Goal: Task Accomplishment & Management: Use online tool/utility

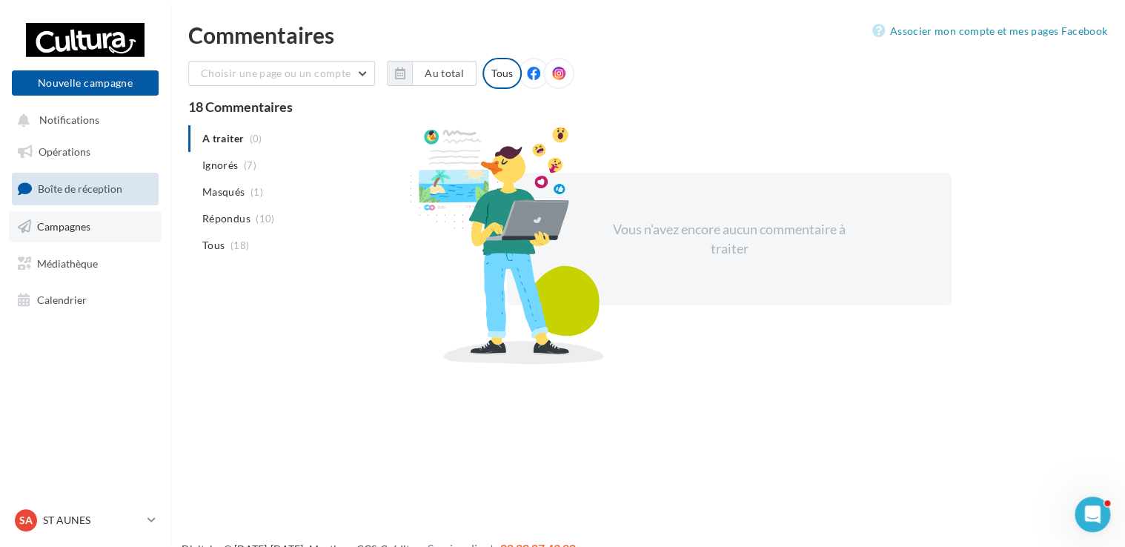
click at [88, 230] on span "Campagnes" at bounding box center [63, 226] width 53 height 13
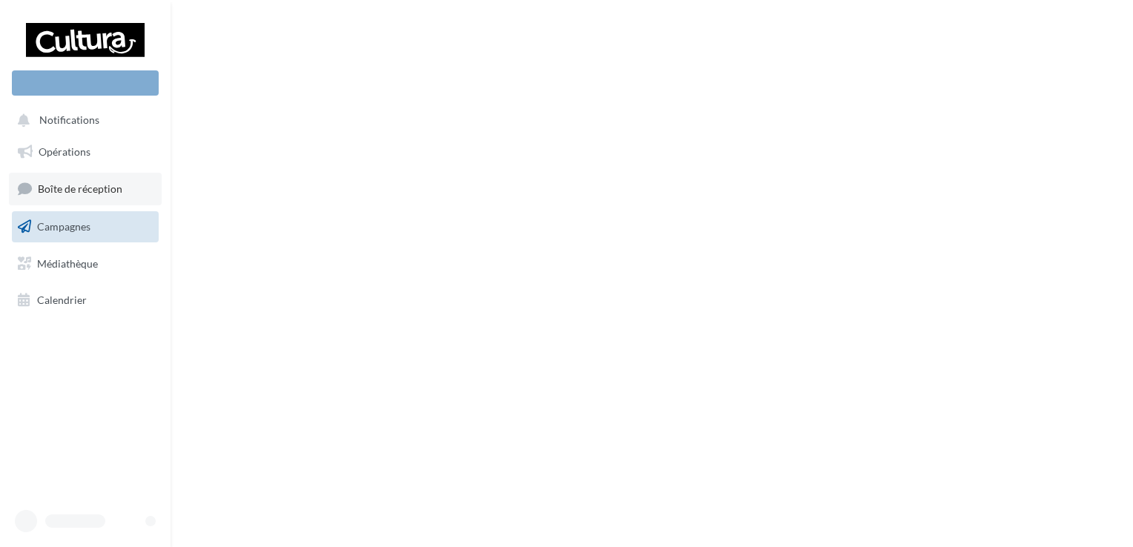
click at [100, 186] on span "Boîte de réception" at bounding box center [80, 188] width 85 height 13
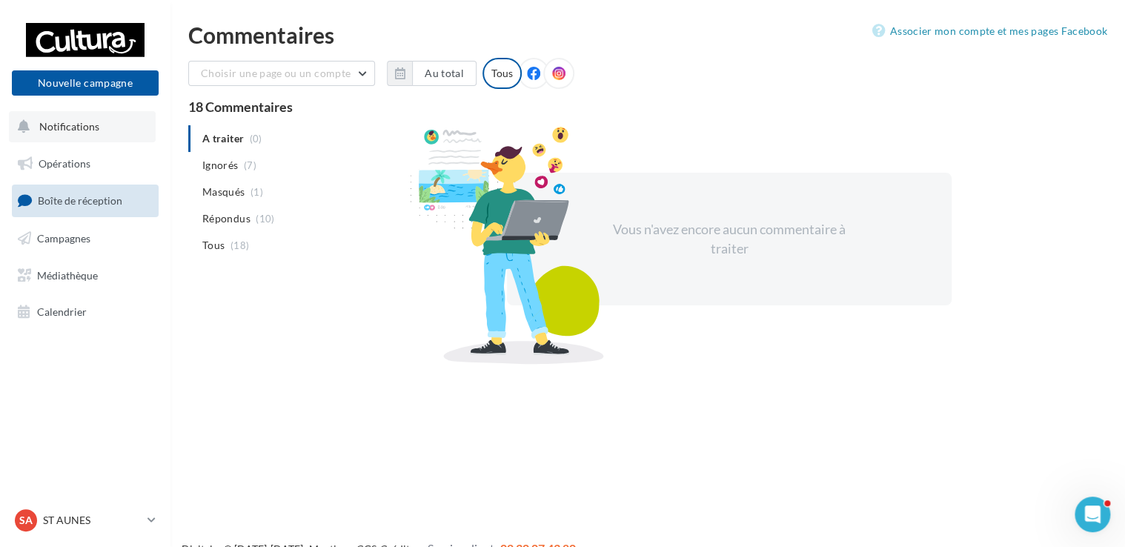
click at [95, 134] on button "Notifications" at bounding box center [82, 126] width 147 height 31
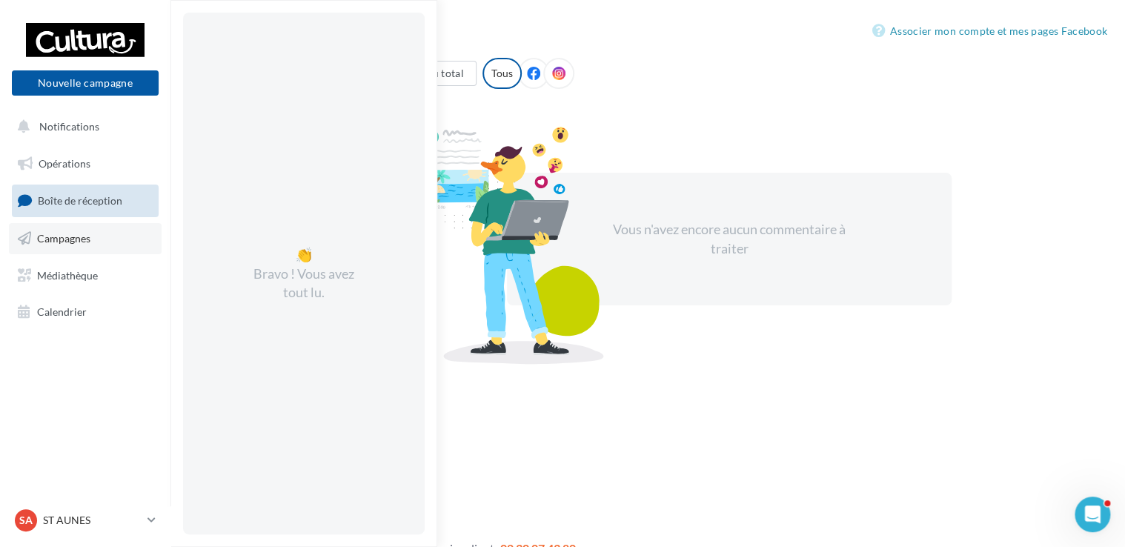
click at [76, 232] on span "Campagnes" at bounding box center [63, 238] width 53 height 13
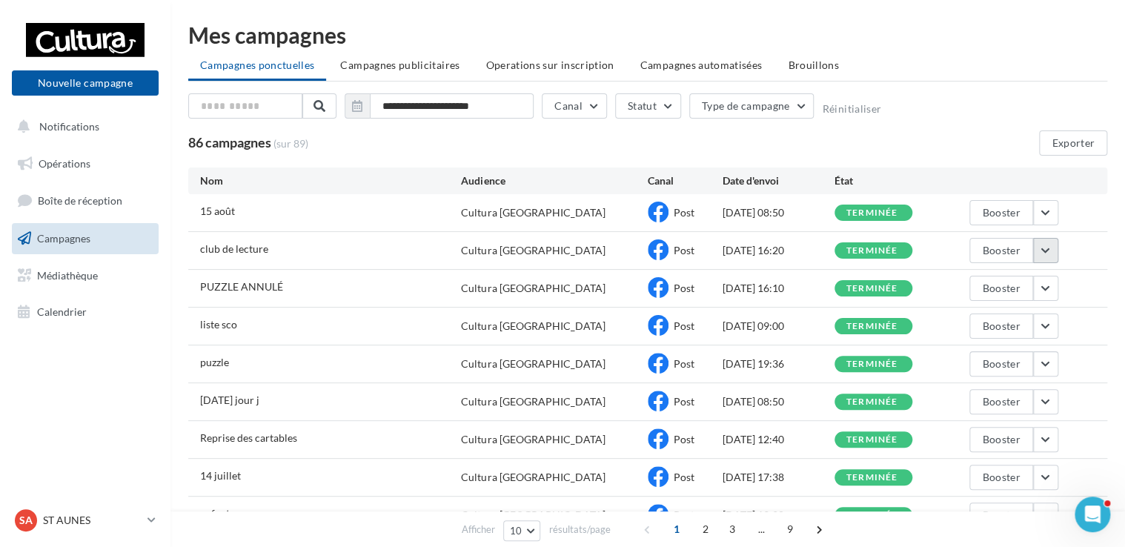
click at [1051, 254] on button "button" at bounding box center [1045, 250] width 25 height 25
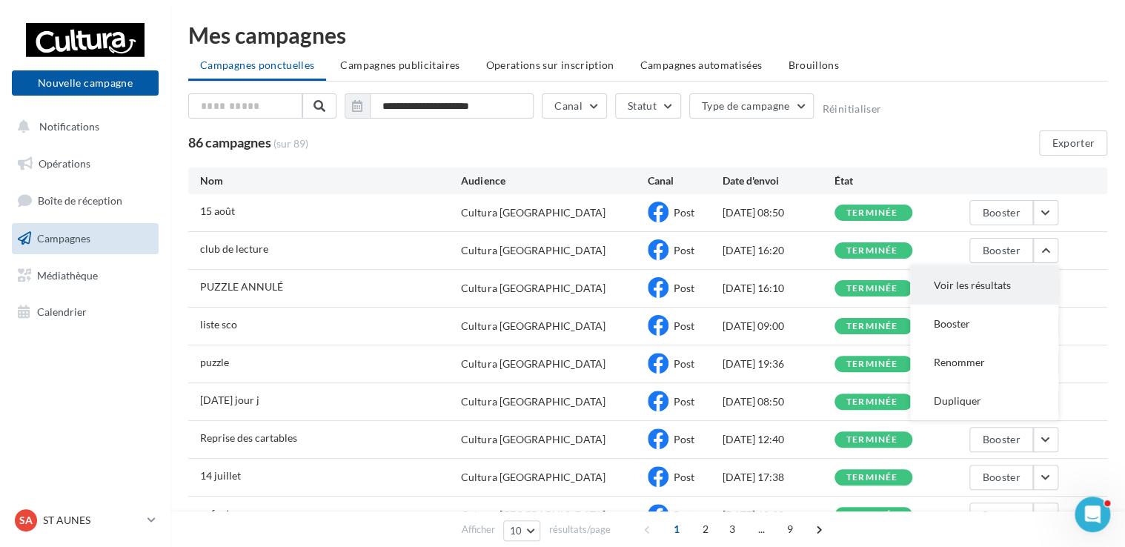
click at [1016, 283] on button "Voir les résultats" at bounding box center [984, 285] width 148 height 39
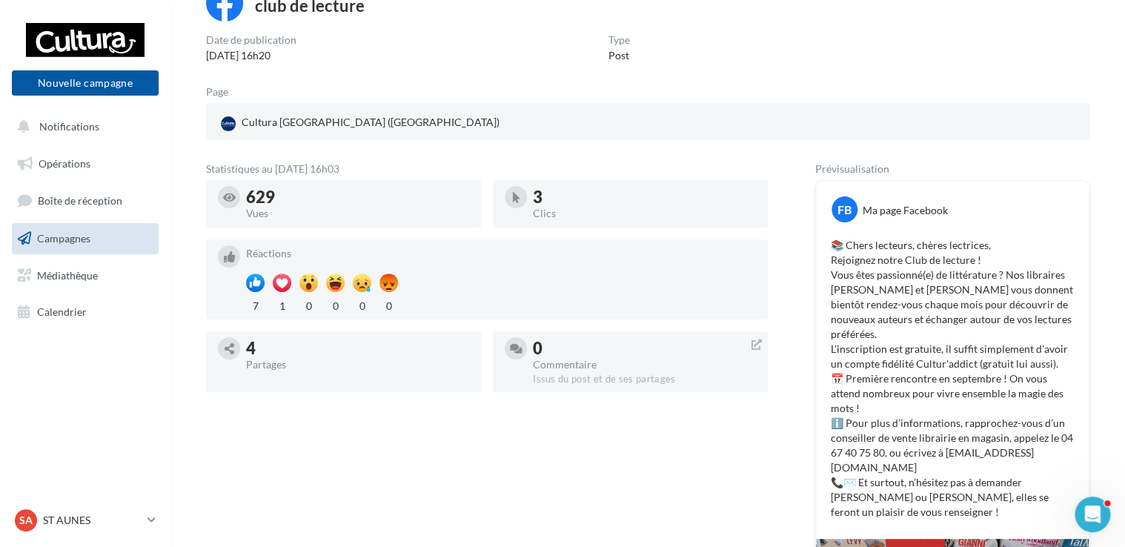
scroll to position [148, 0]
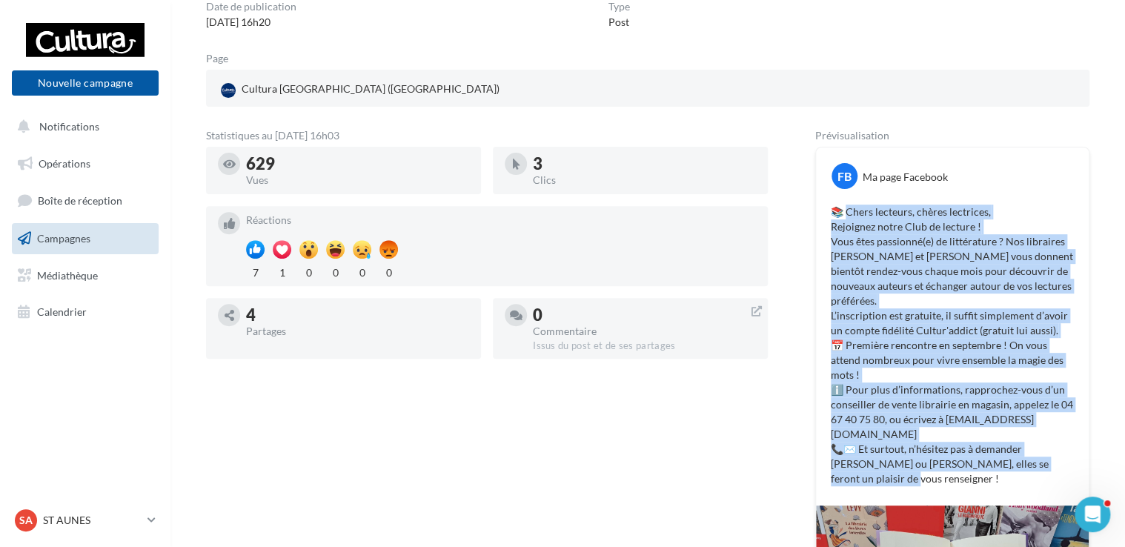
drag, startPoint x: 847, startPoint y: 212, endPoint x: 1094, endPoint y: 459, distance: 349.7
click at [1094, 459] on div "Retour Statistiques Nom de campagne club de lecture Date de publication [DATE] …" at bounding box center [647, 376] width 919 height 979
copy p "hers lecteurs, chères lectrices, Rejoignez notre Club de lecture ! Vous êtes pa…"
click at [102, 76] on button "Nouvelle campagne" at bounding box center [85, 82] width 147 height 25
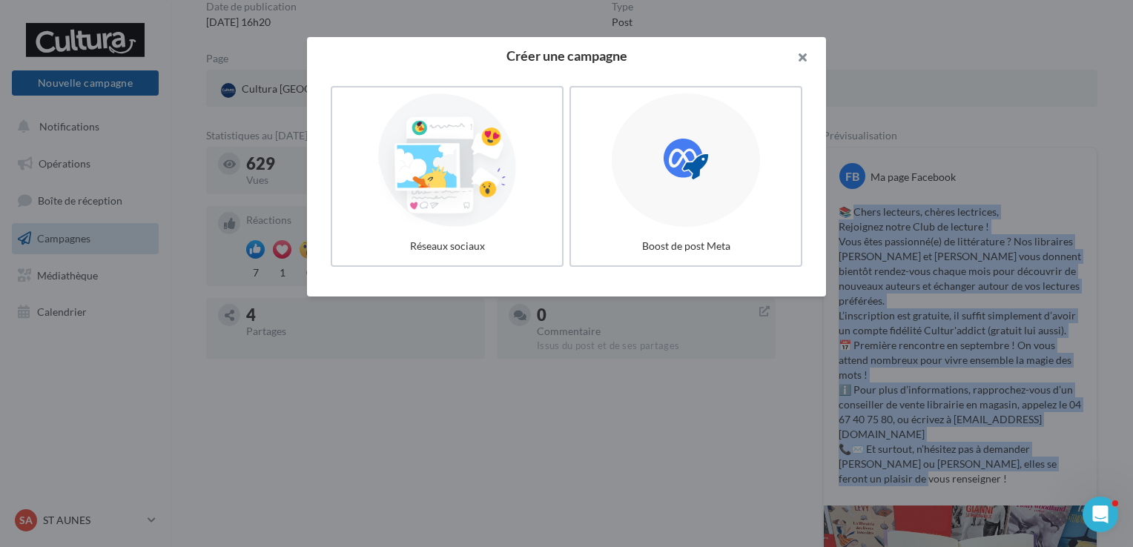
click at [808, 55] on button "button" at bounding box center [796, 59] width 59 height 44
